Goal: Information Seeking & Learning: Learn about a topic

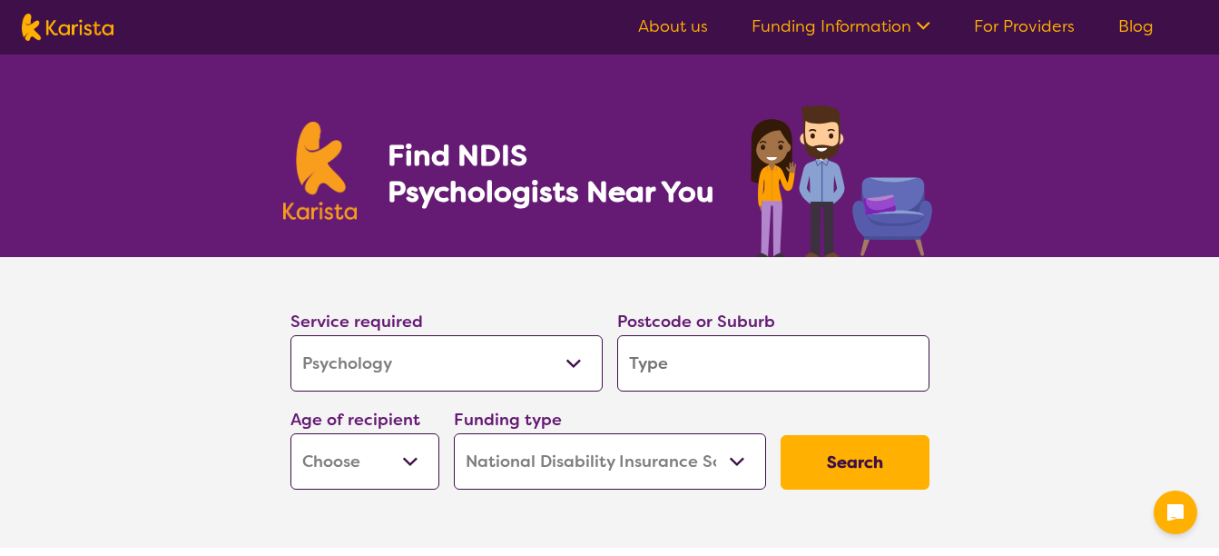
select select "Psychology"
select select "NDIS"
select select "Psychology"
select select "NDIS"
click at [724, 365] on input "search" at bounding box center [773, 363] width 312 height 56
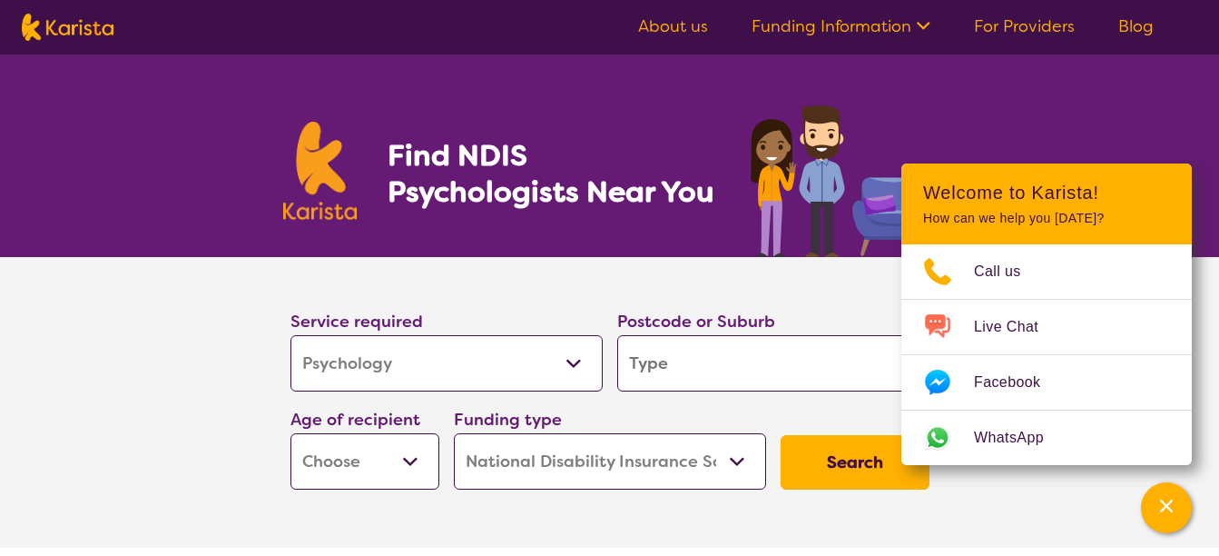
type input "I"
type input "In"
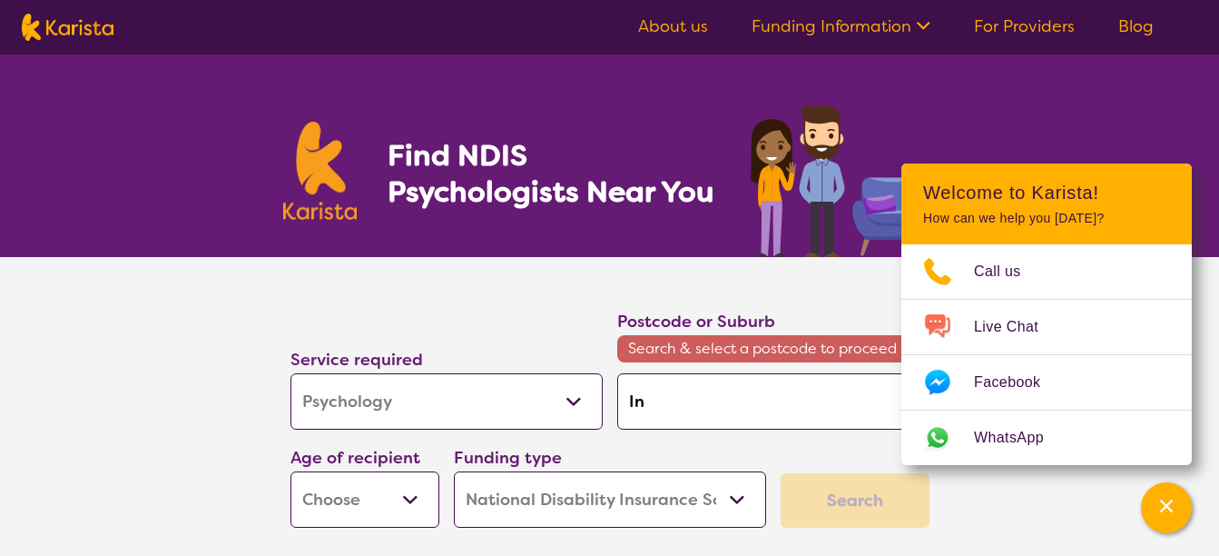
type input "Ing"
type input "Ingl"
type input "[PERSON_NAME]"
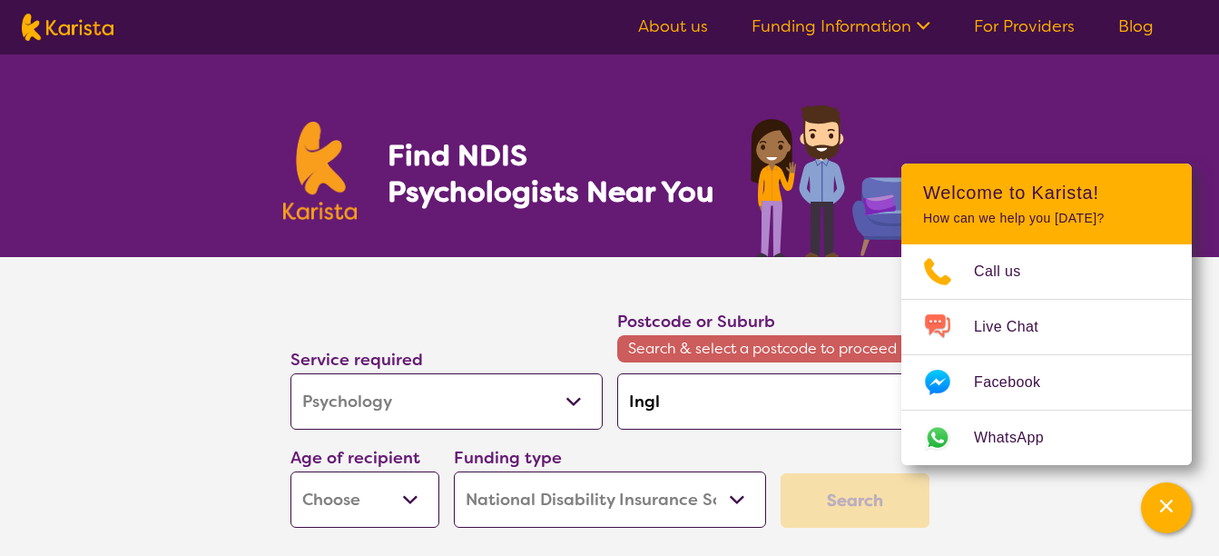
type input "[PERSON_NAME]"
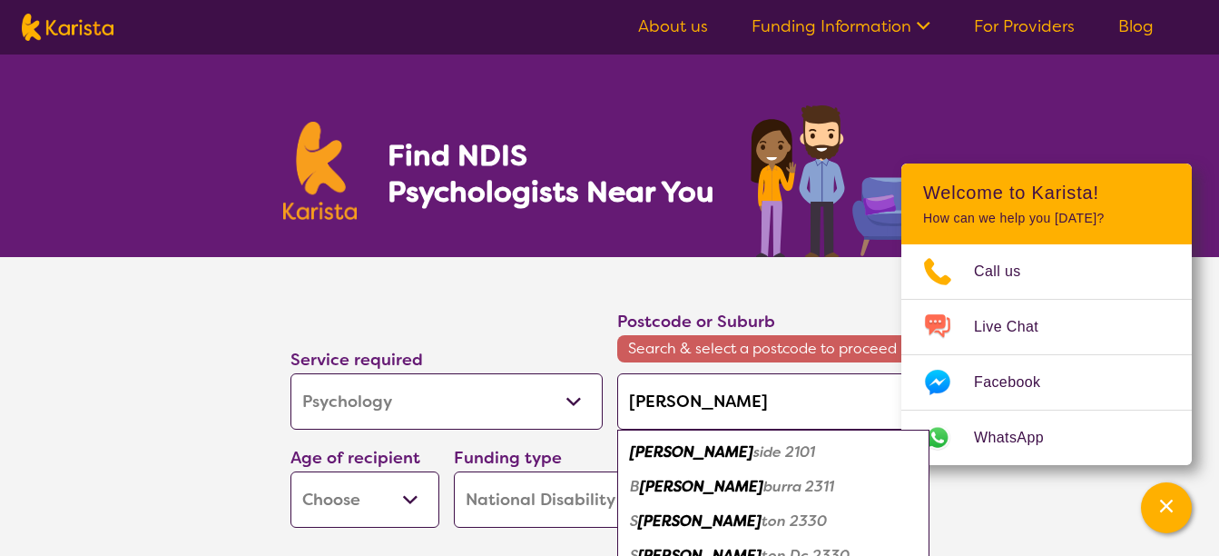
type input "Ingleb"
type input "Inglebr"
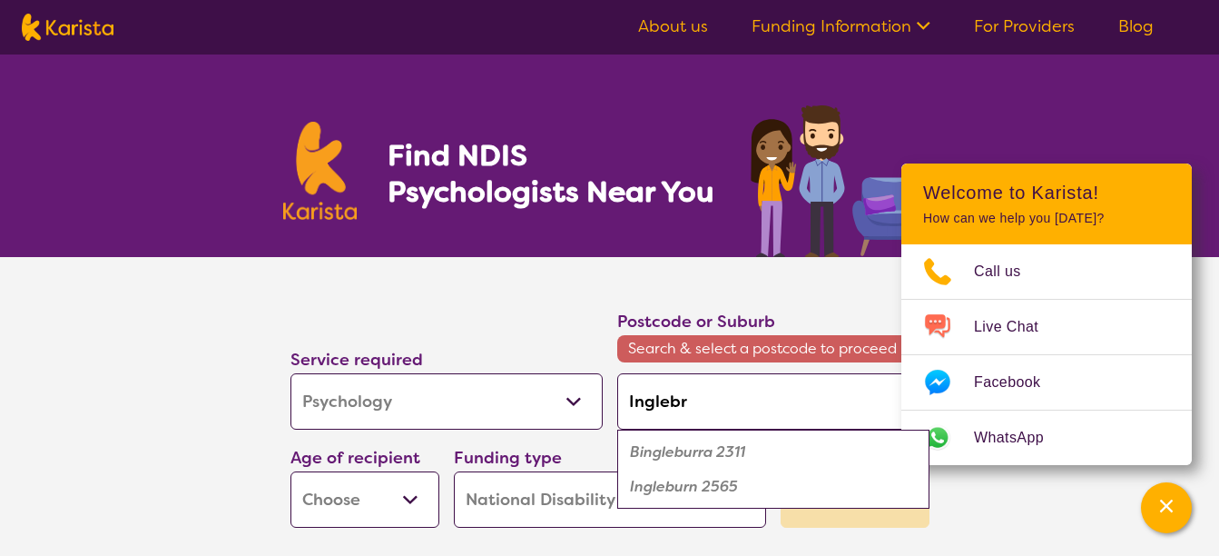
type input "Ingleb"
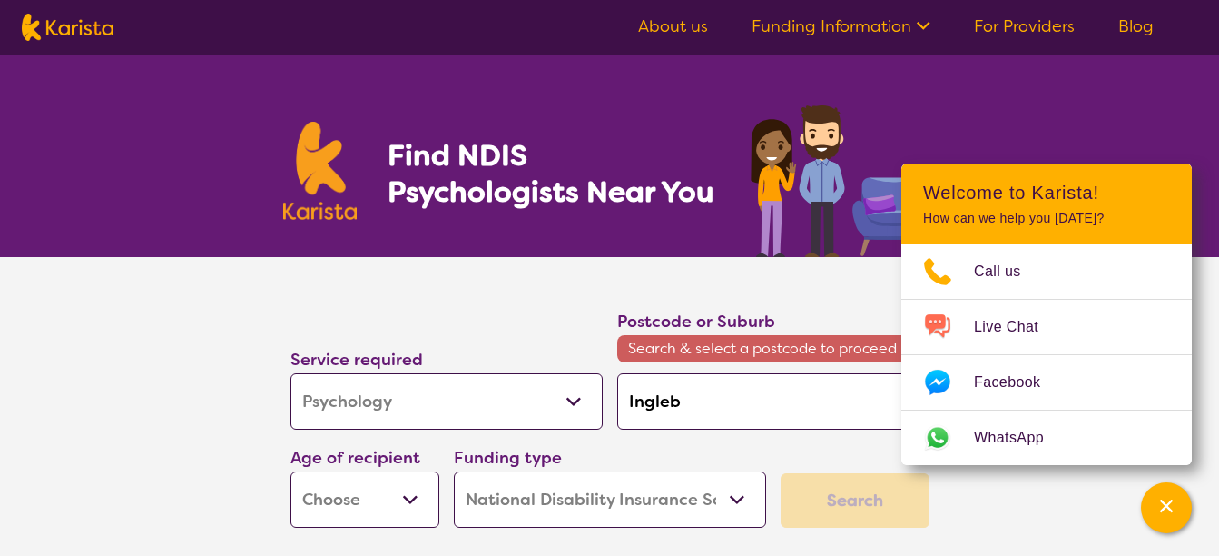
type input "Inglebu"
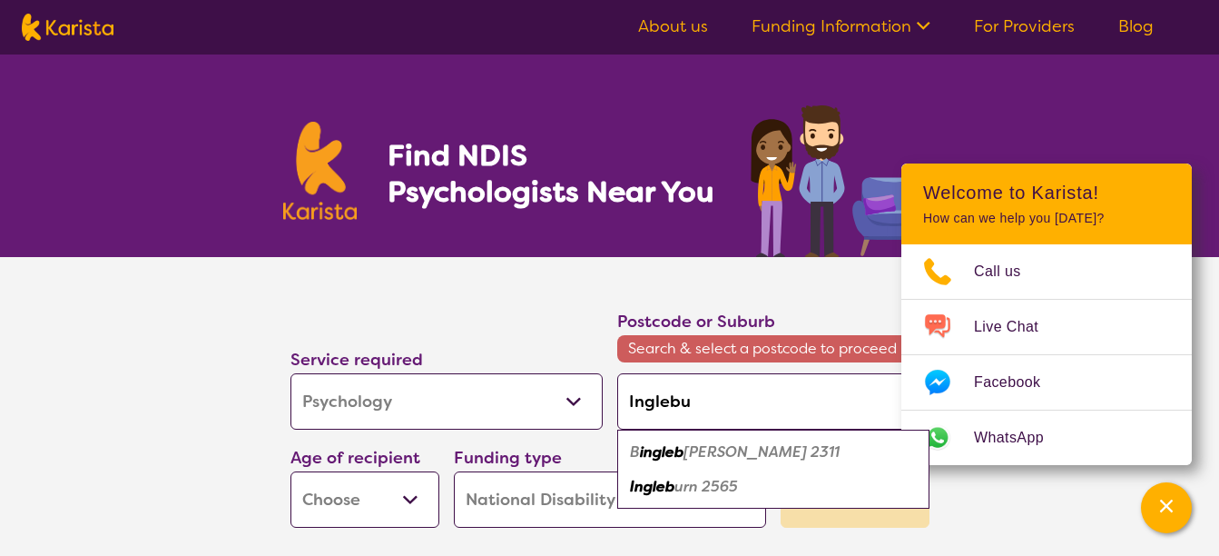
type input "Inglebur"
type input "Ingleburn"
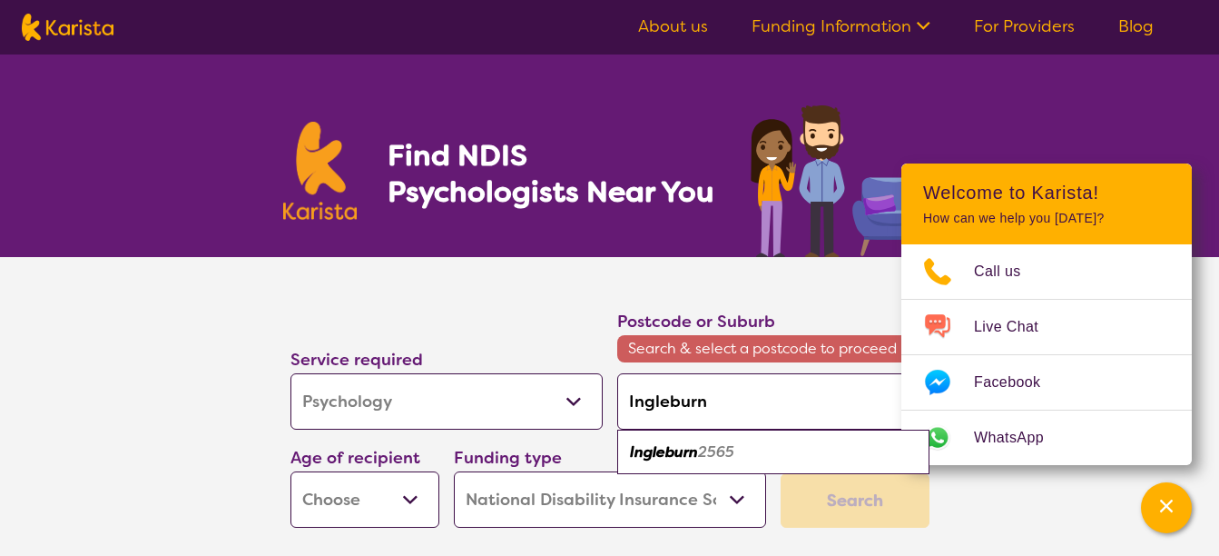
click at [722, 446] on em "2565" at bounding box center [716, 451] width 36 height 19
type input "2565"
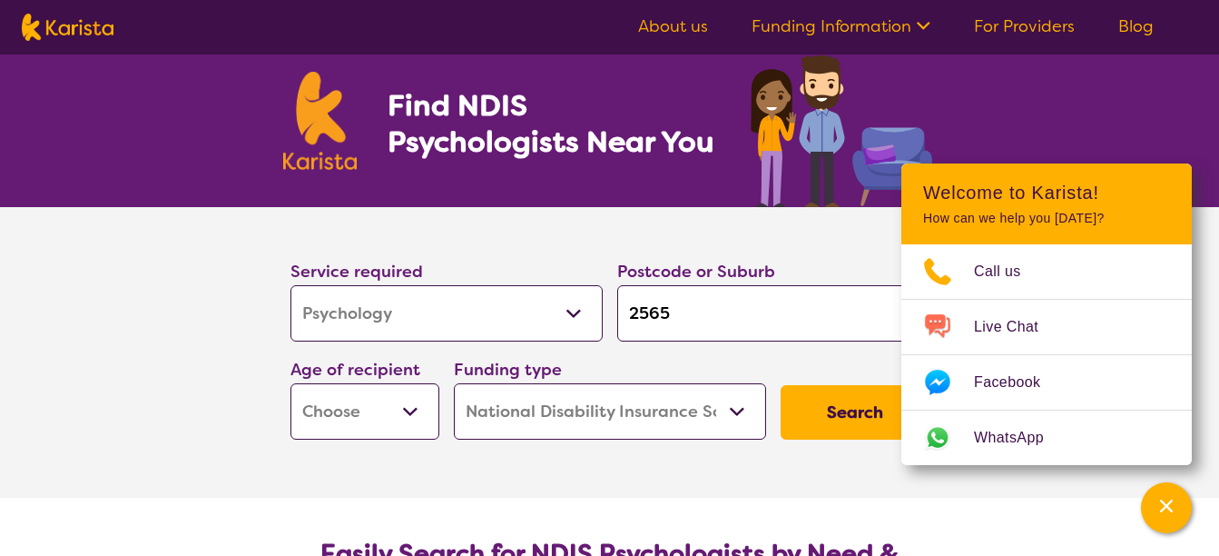
scroll to position [91, 0]
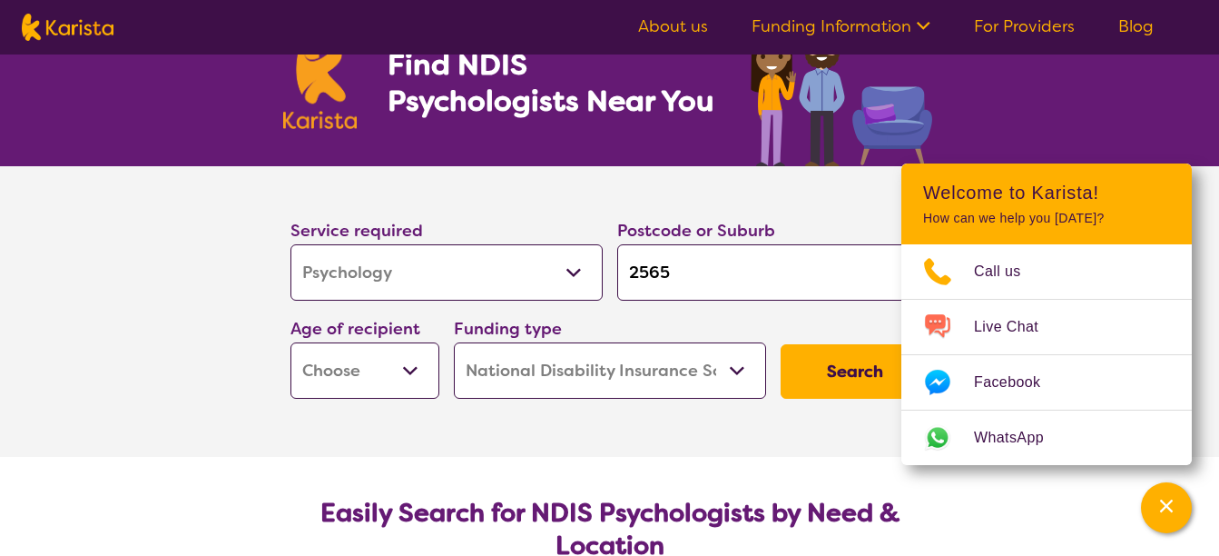
click at [401, 374] on select "Early Childhood - 0 to 9 Child - 10 to 11 Adolescent - 12 to 17 Adult - 18 to 6…" at bounding box center [365, 370] width 149 height 56
select select "AD"
click at [291, 342] on select "Early Childhood - 0 to 9 Child - 10 to 11 Adolescent - 12 to 17 Adult - 18 to 6…" at bounding box center [365, 370] width 149 height 56
select select "AD"
click at [824, 379] on button "Search" at bounding box center [855, 371] width 149 height 54
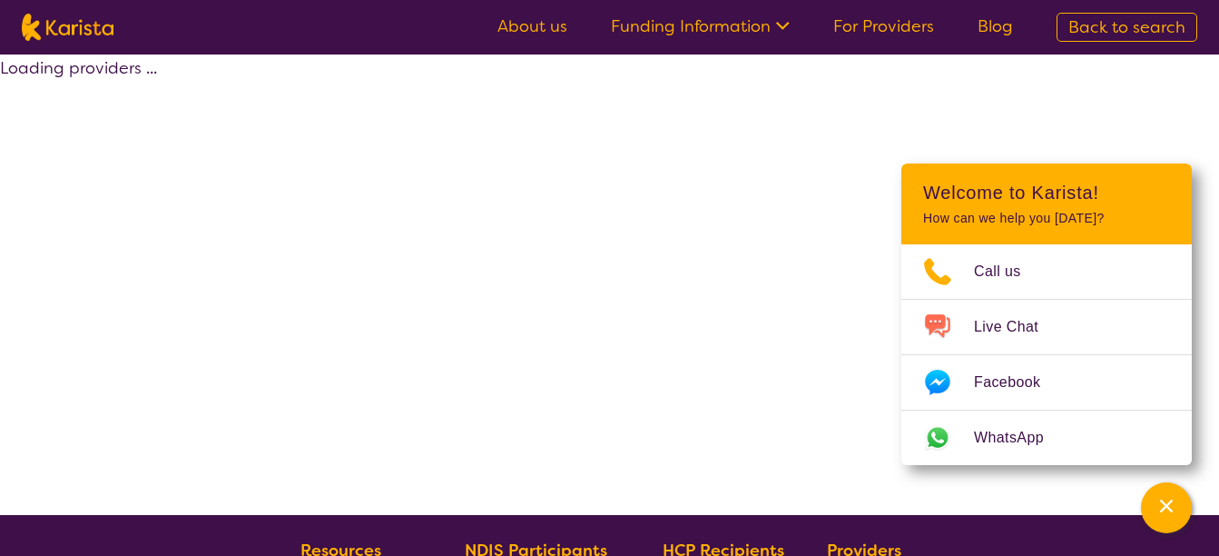
select select "by_score"
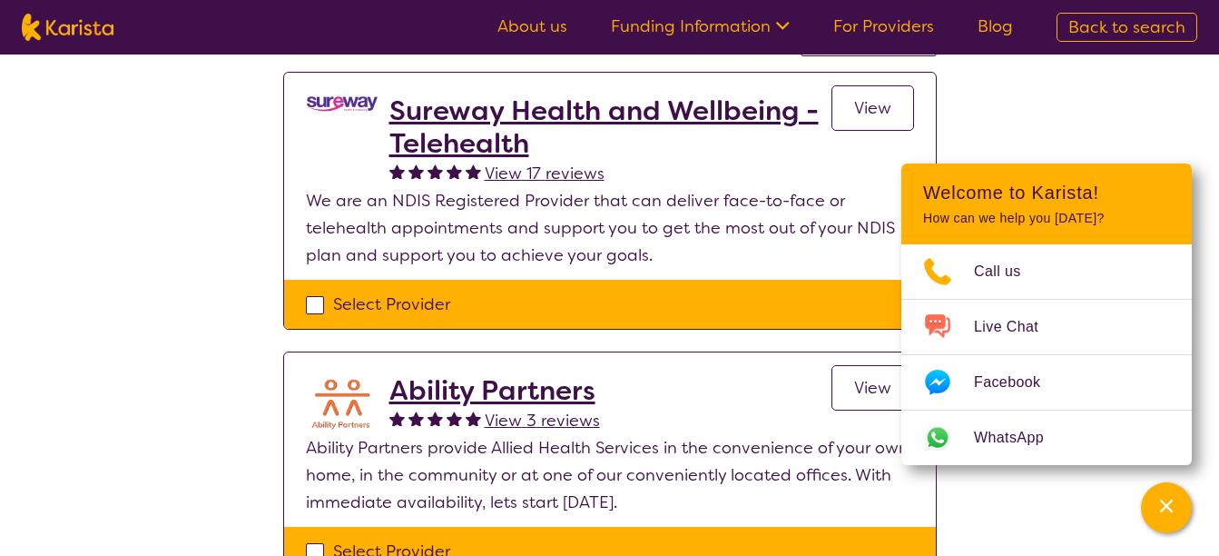
scroll to position [272, 0]
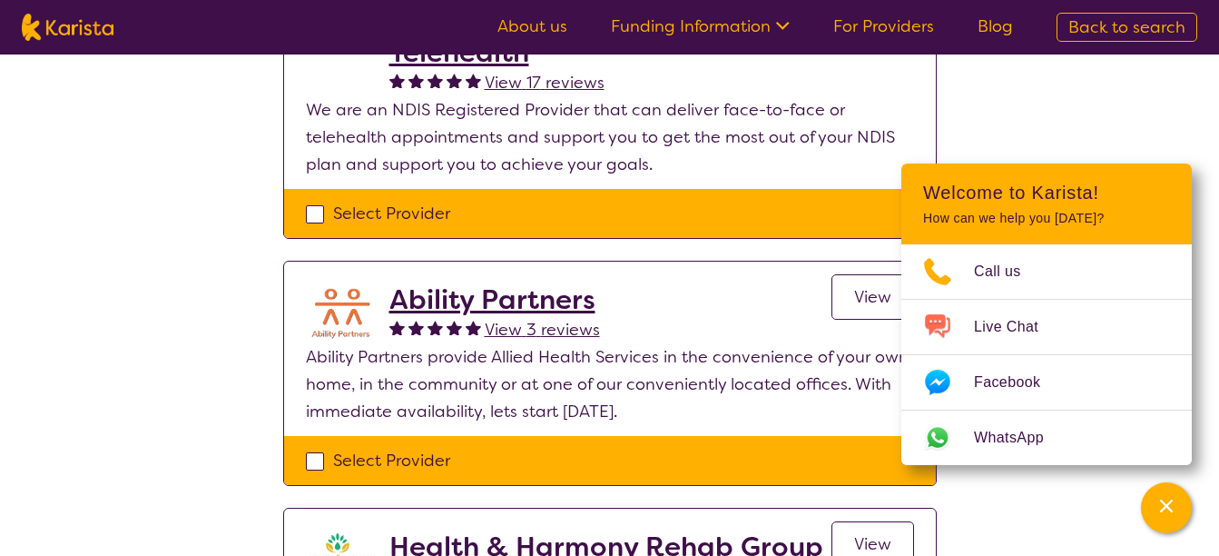
click at [1104, 123] on div "Select one or more providers and click the 'NEXT' button to proceed 1 - 4 of 4 …" at bounding box center [609, 430] width 1219 height 1296
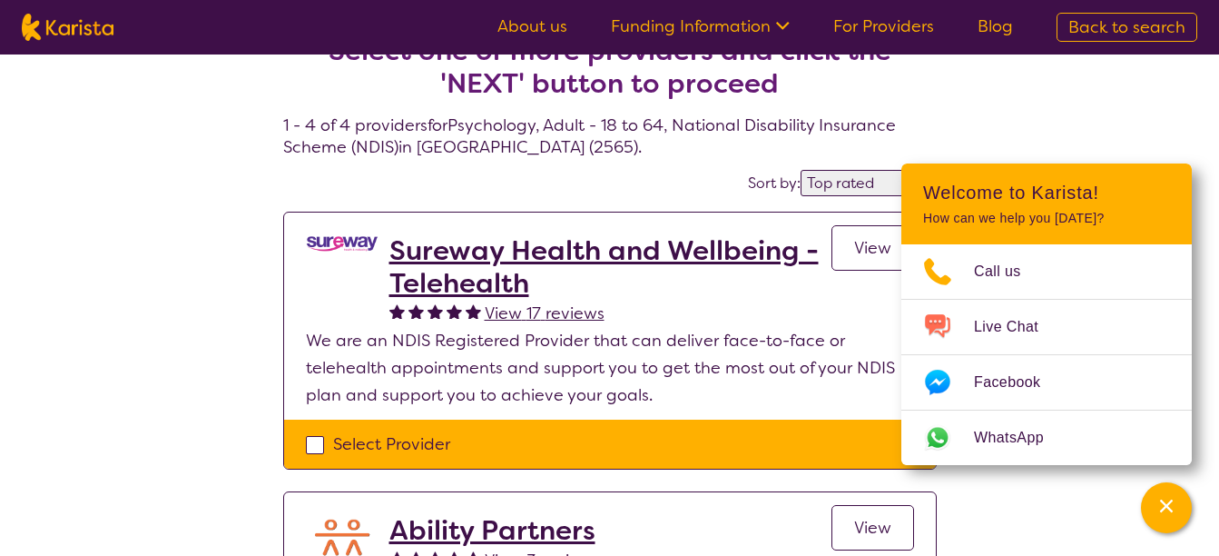
scroll to position [0, 0]
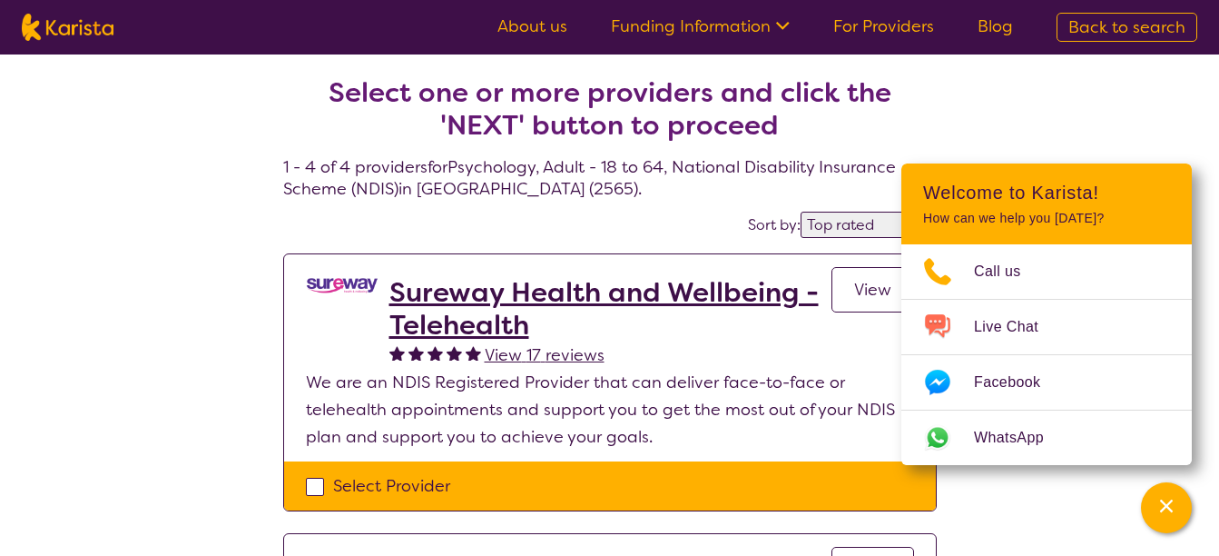
click at [859, 298] on span "View" at bounding box center [872, 290] width 37 height 22
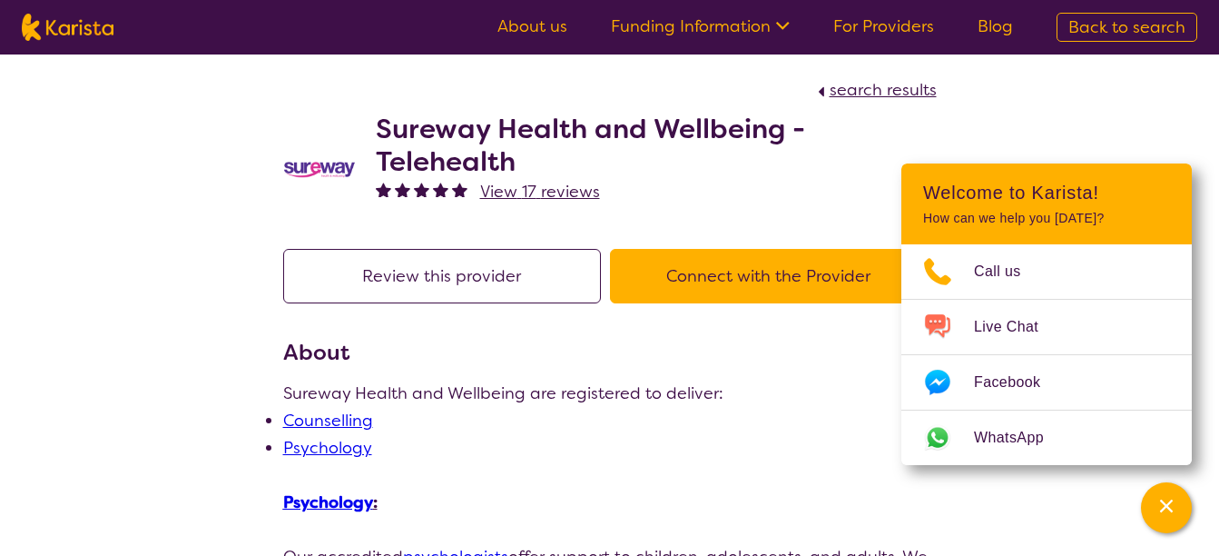
select select "by_score"
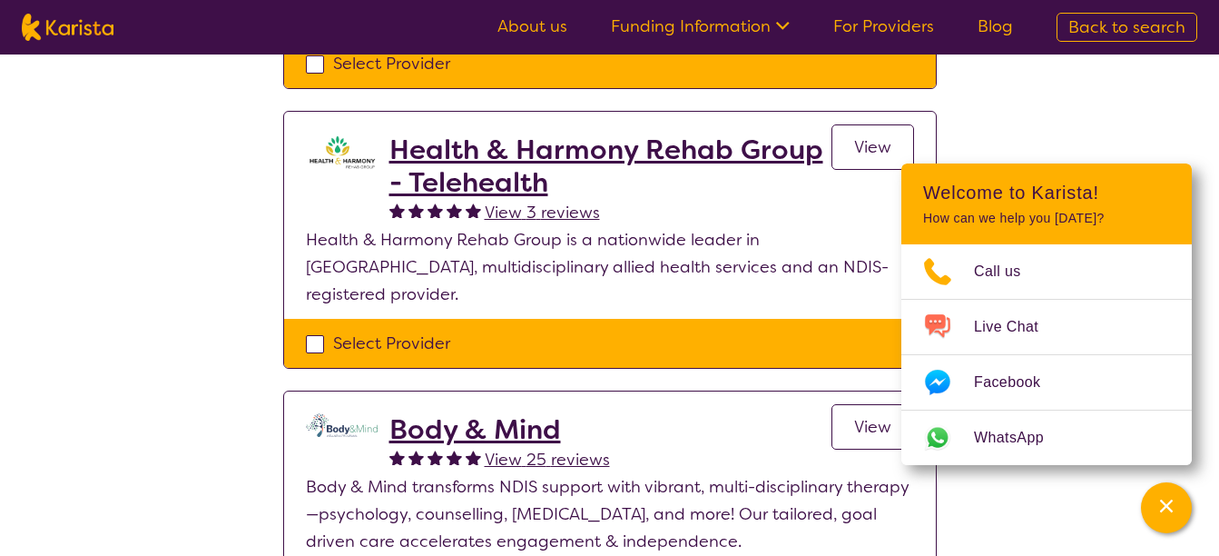
scroll to position [726, 0]
